Goal: Use online tool/utility: Utilize a website feature to perform a specific function

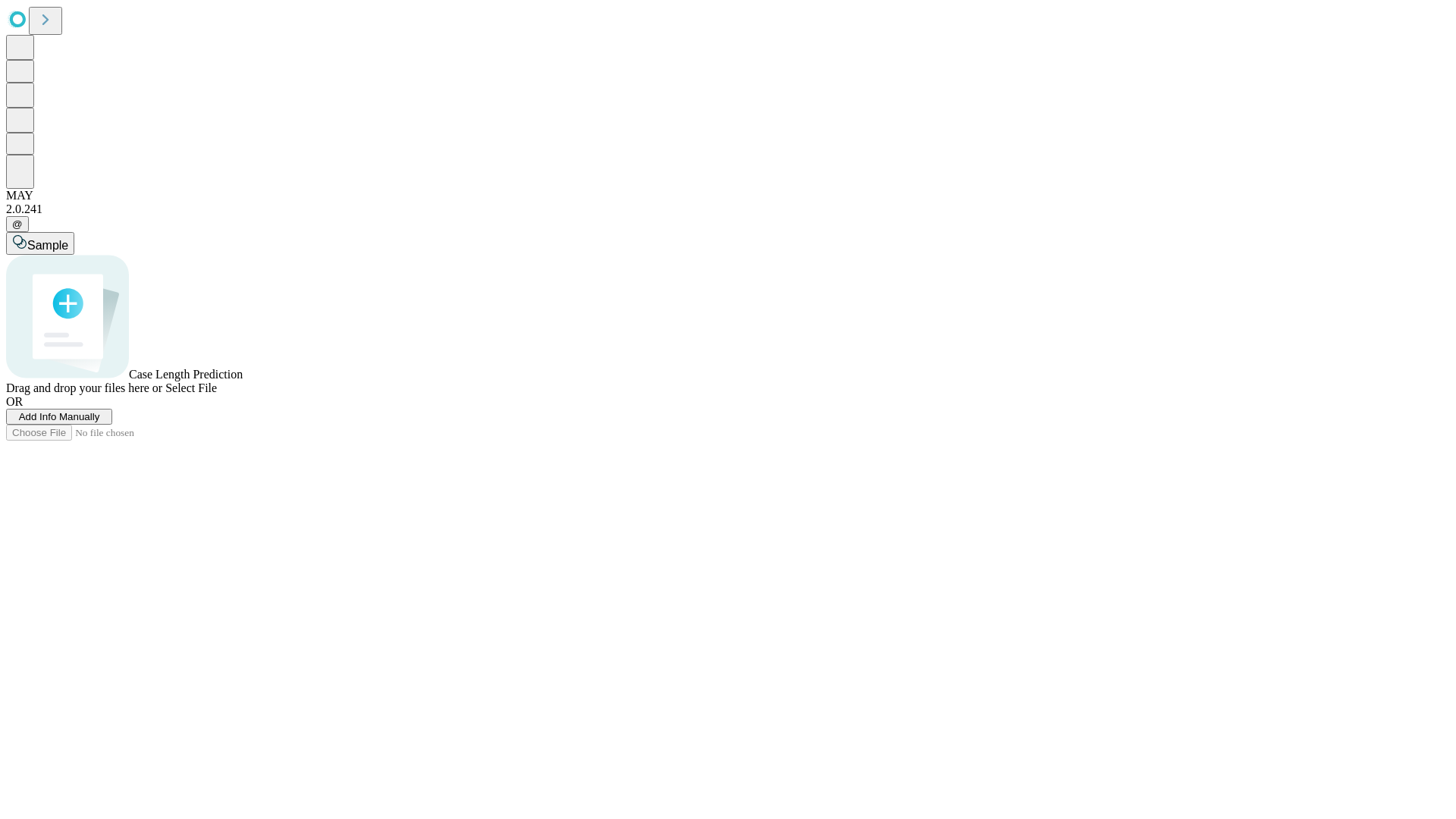
click at [100, 422] on span "Add Info Manually" at bounding box center [59, 416] width 81 height 12
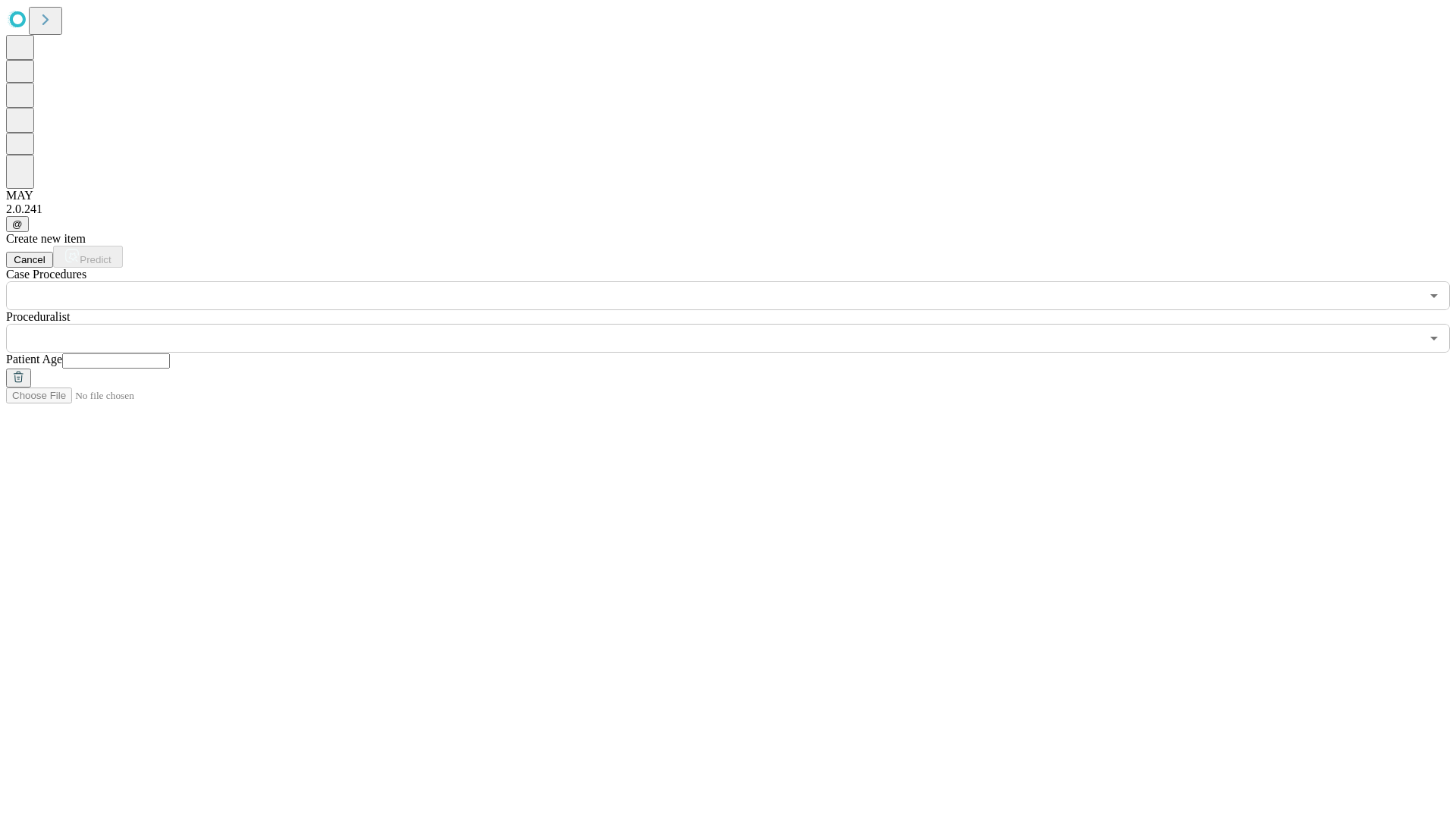
click at [170, 354] on input "text" at bounding box center [115, 361] width 107 height 15
type input "**"
click at [738, 324] on input "text" at bounding box center [713, 338] width 1414 height 29
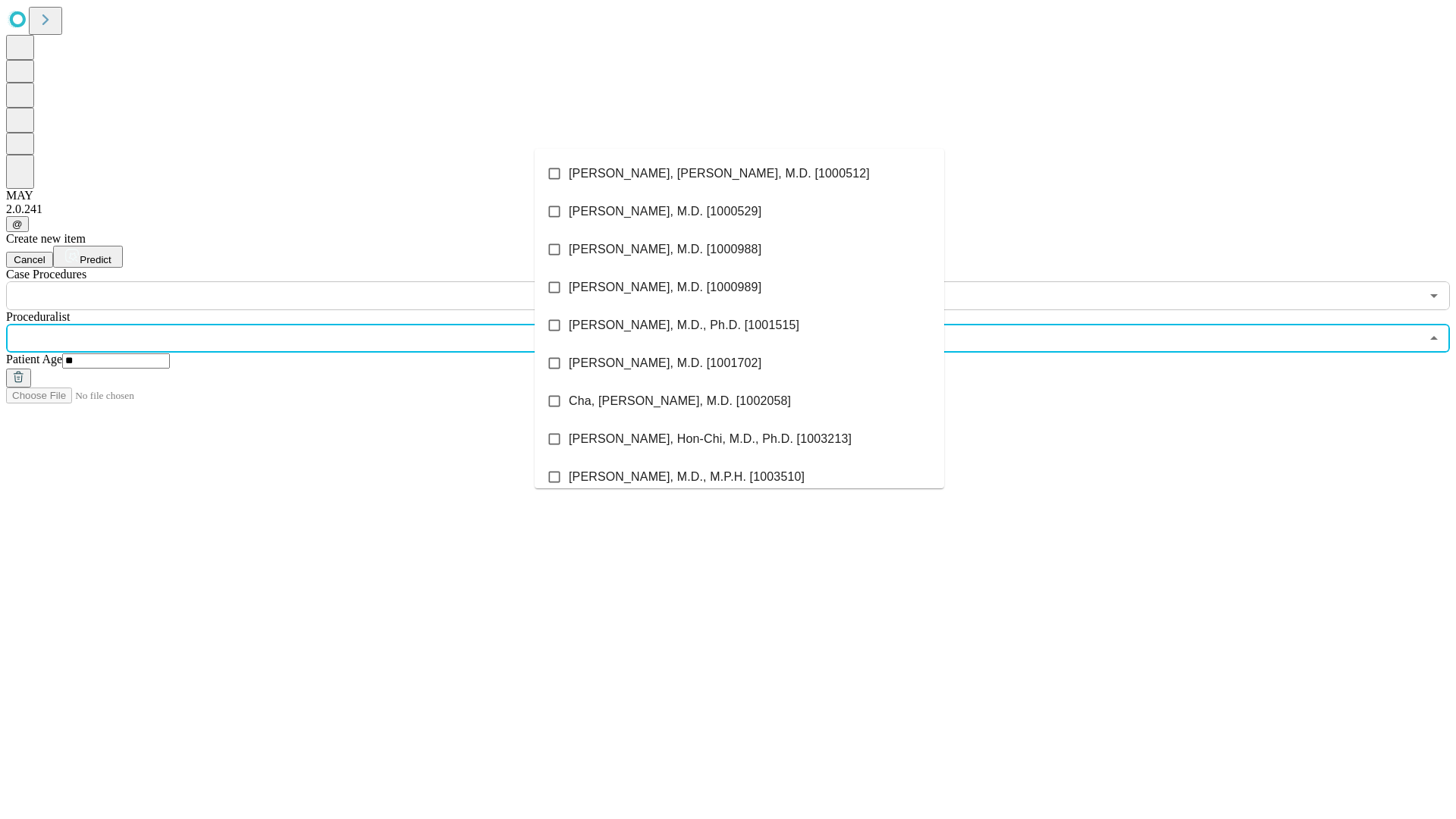
click at [739, 174] on li "[PERSON_NAME], [PERSON_NAME], M.D. [1000512]" at bounding box center [738, 174] width 409 height 38
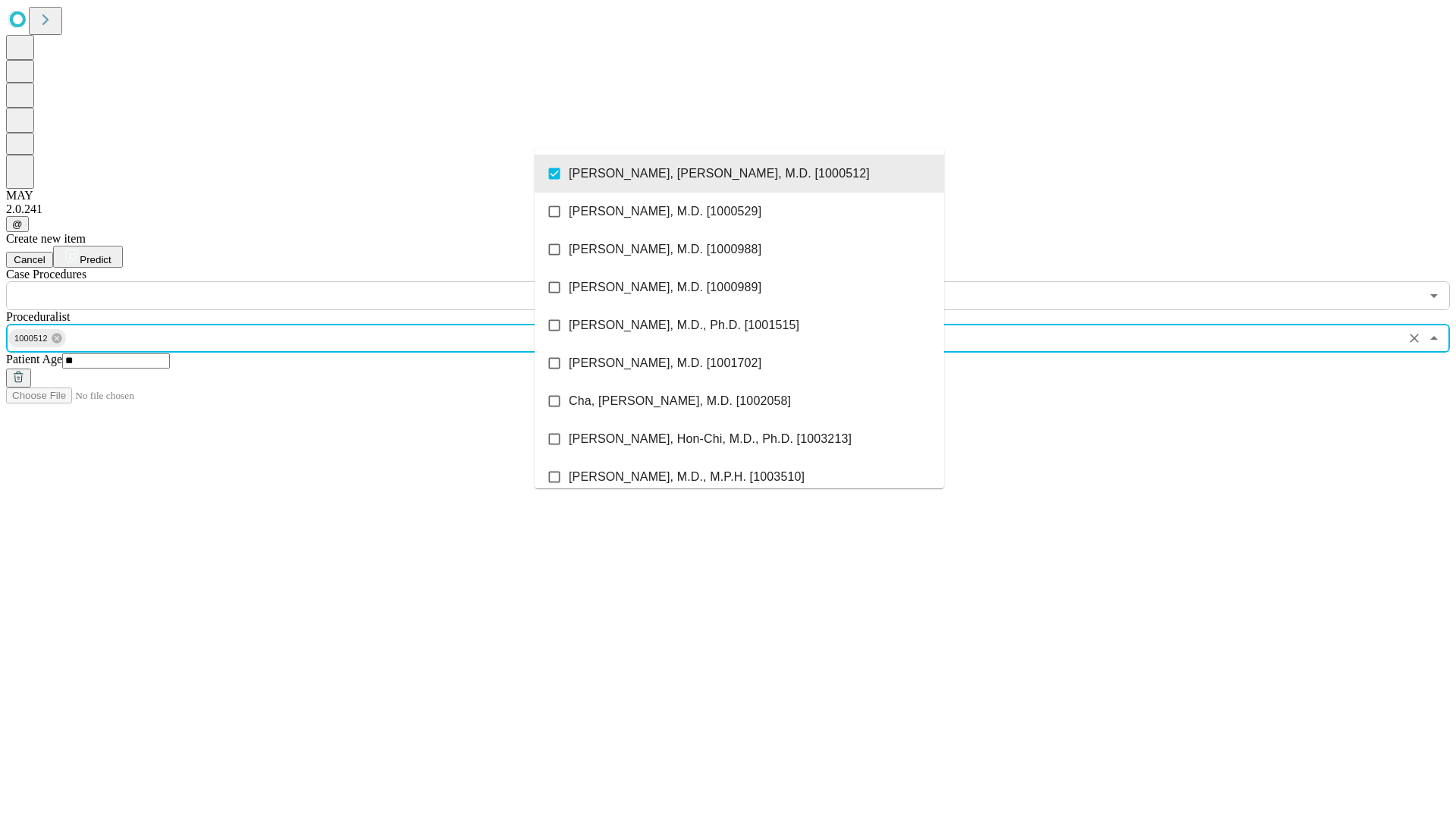
click at [319, 281] on input "text" at bounding box center [713, 295] width 1414 height 29
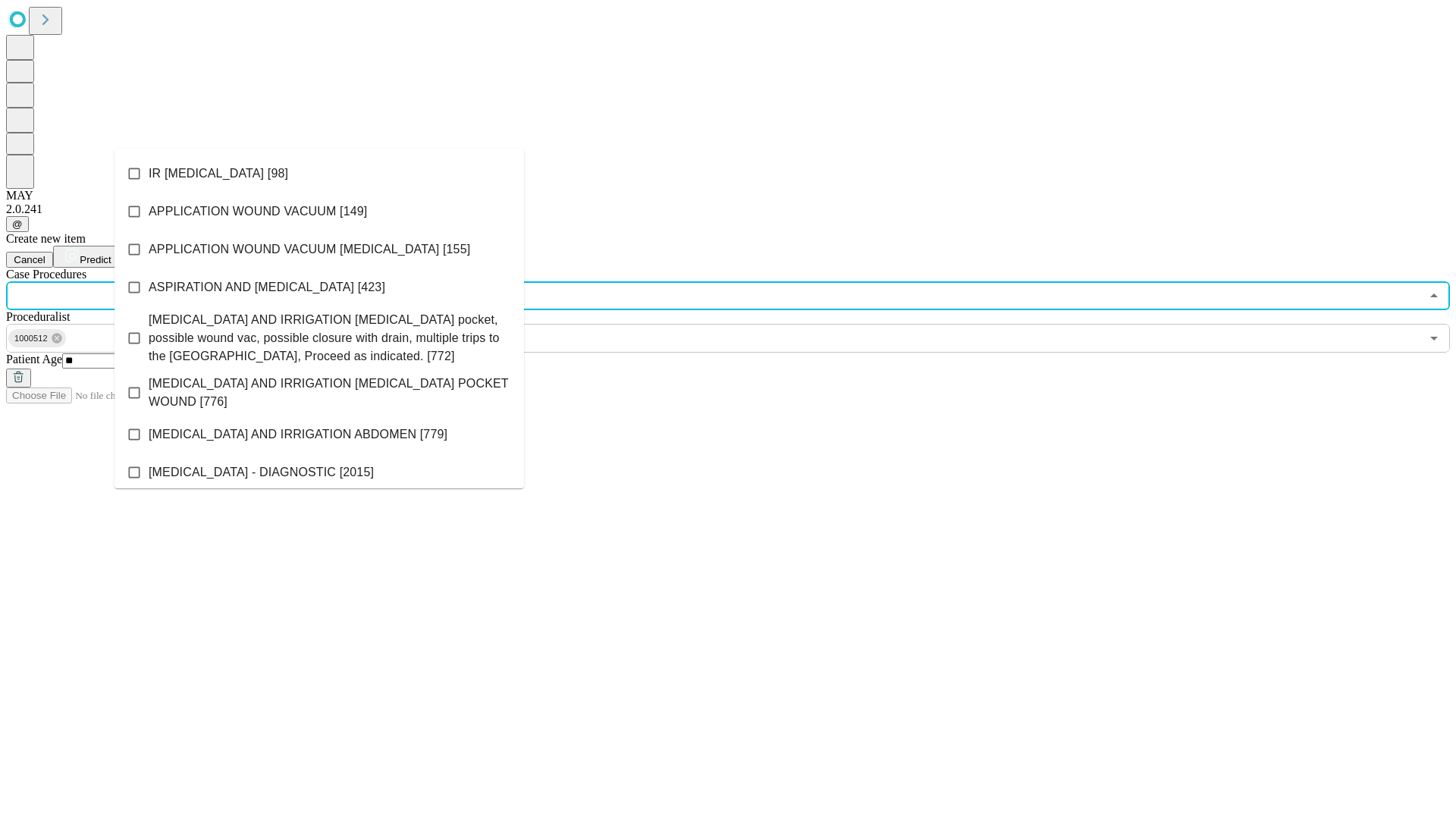
click at [319, 174] on li "IR [MEDICAL_DATA] [98]" at bounding box center [319, 174] width 409 height 38
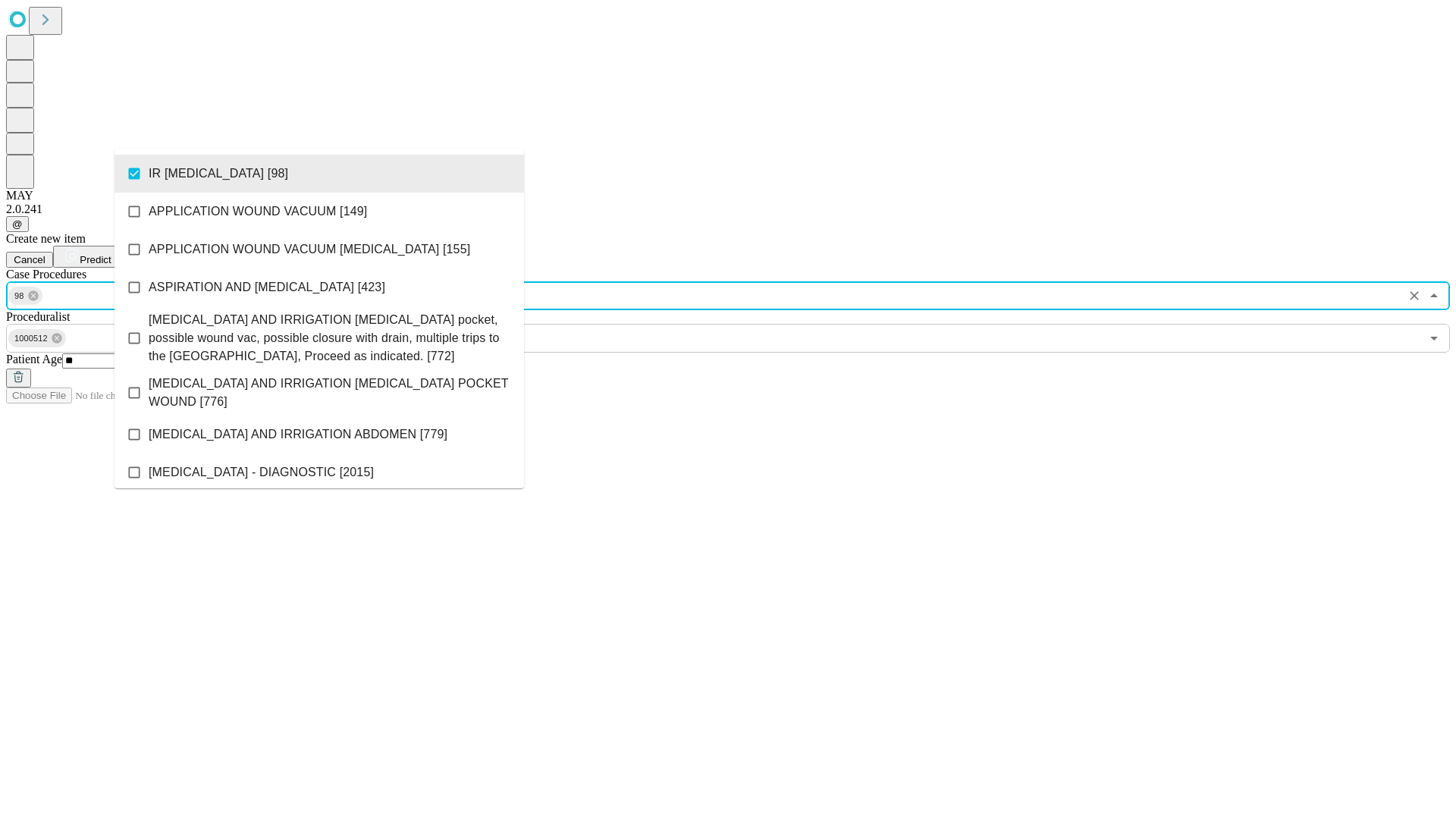
click at [111, 254] on span "Predict" at bounding box center [95, 260] width 31 height 12
